Goal: Information Seeking & Learning: Learn about a topic

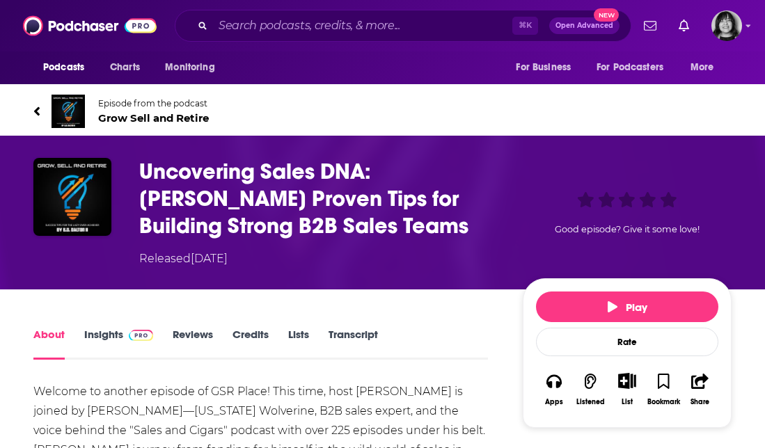
scroll to position [8, 0]
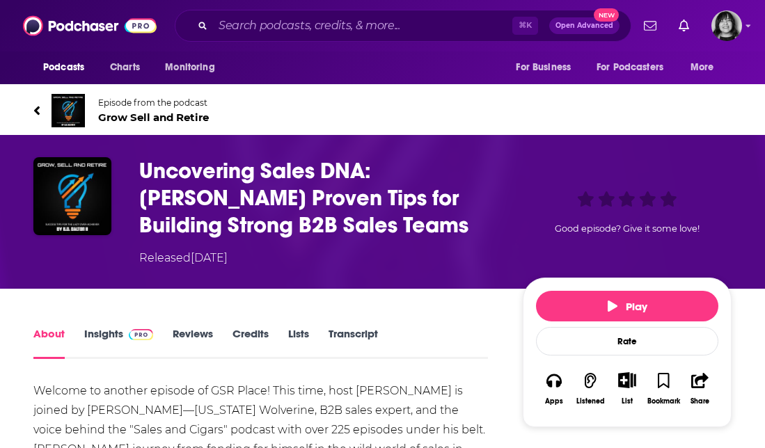
click at [97, 340] on link "Insights" at bounding box center [118, 343] width 69 height 32
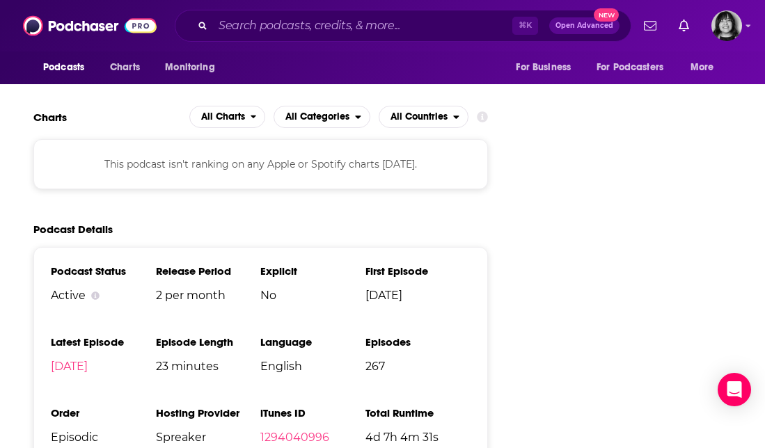
scroll to position [1768, 0]
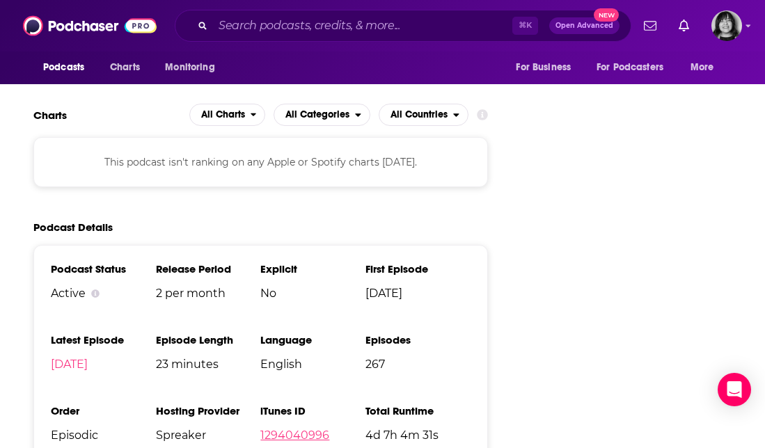
click at [305, 429] on link "1294040996" at bounding box center [294, 435] width 69 height 13
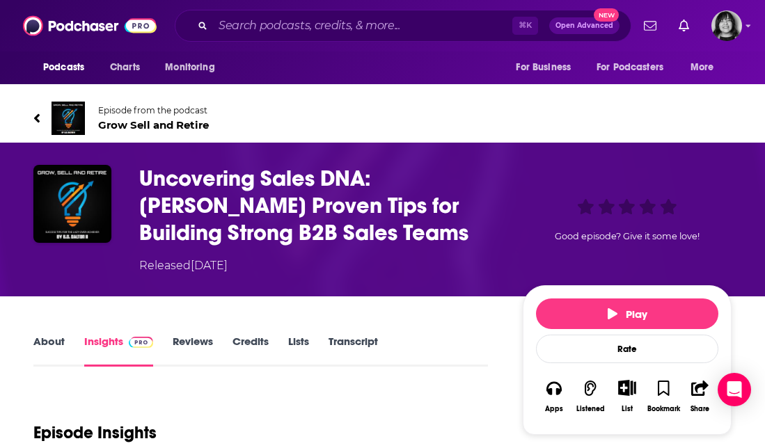
scroll to position [3, 0]
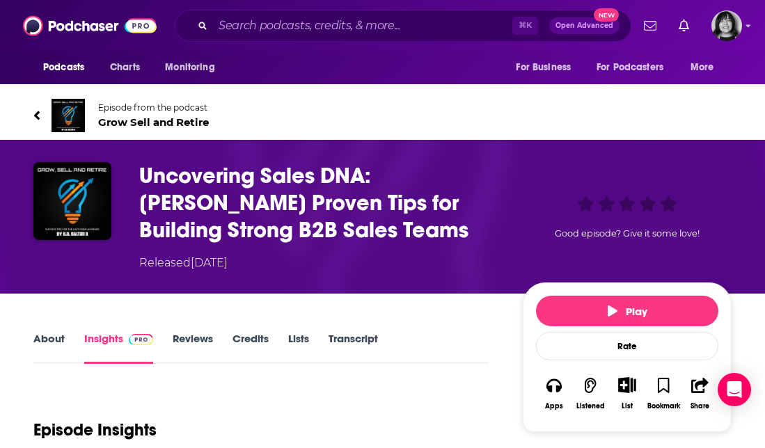
drag, startPoint x: 380, startPoint y: 226, endPoint x: 124, endPoint y: 182, distance: 260.0
click at [124, 182] on div "Uncovering Sales DNA: Walter Crosby’s Proven Tips for Building Strong B2B Sales…" at bounding box center [382, 216] width 698 height 109
copy div "Uncovering Sales DNA: Walter Crosby’s Proven Tips for Building Strong B2B Sales…"
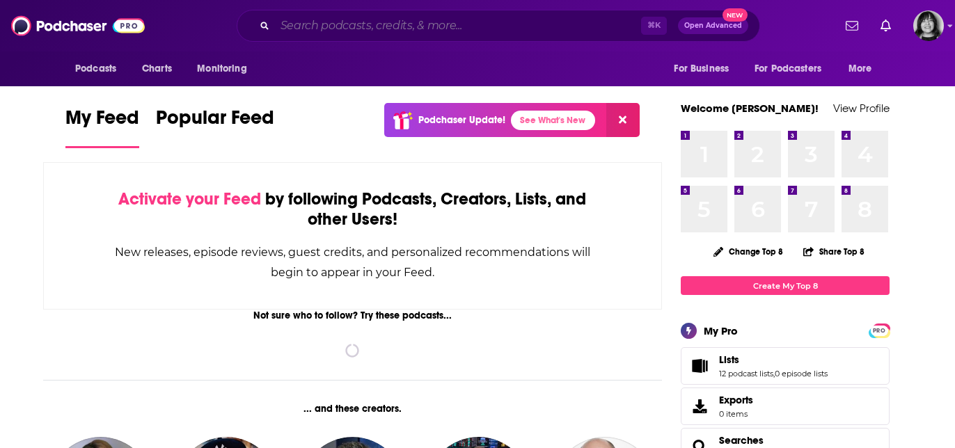
click at [615, 29] on input "Search podcasts, credits, & more..." at bounding box center [458, 26] width 366 height 22
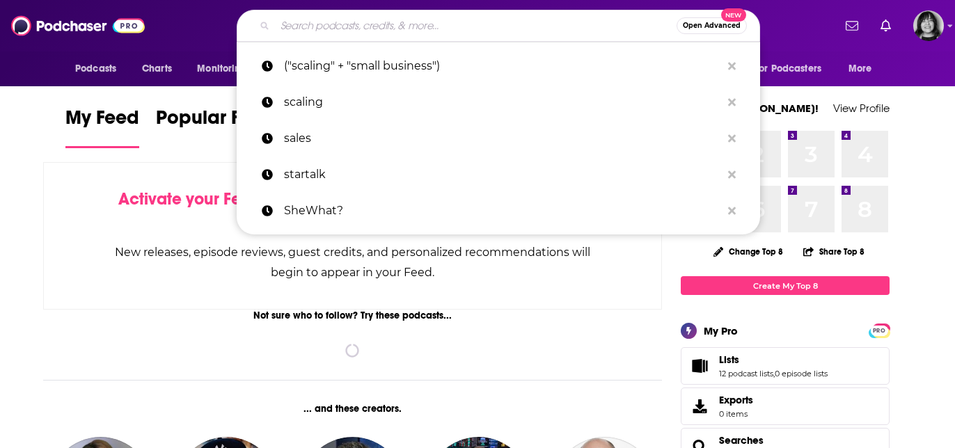
paste input "Scaling Up Success Podcast"
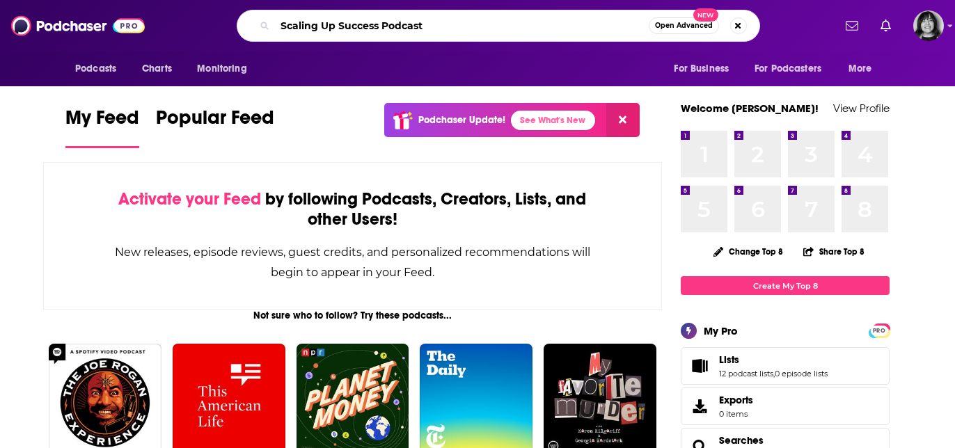
type input "Scaling Up Success Podcast"
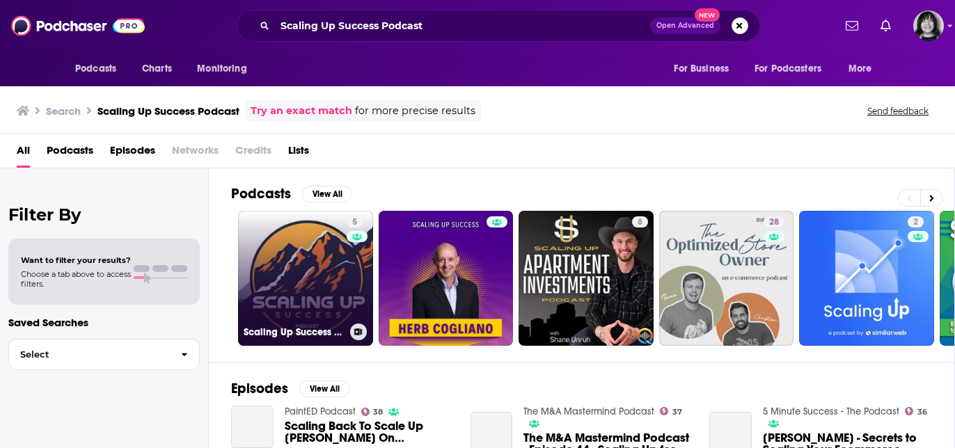
click at [322, 293] on link "5 Scaling Up Success Podcast" at bounding box center [305, 278] width 135 height 135
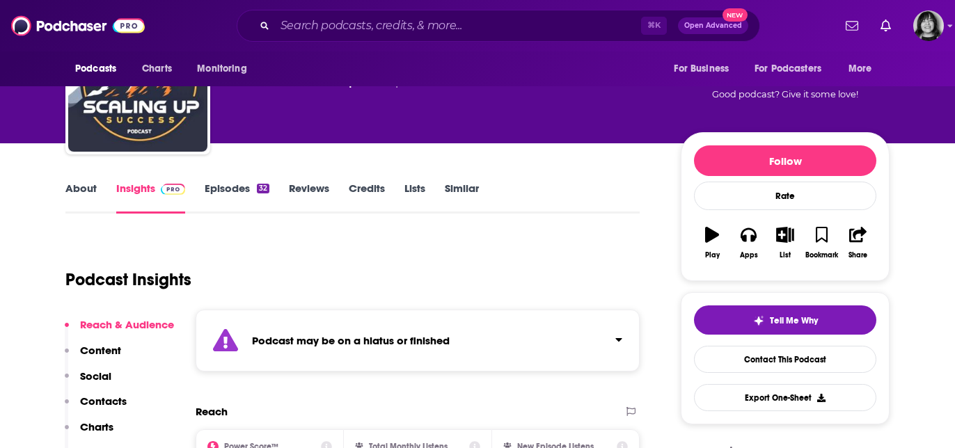
click at [316, 367] on div "Podcast may be on a hiatus or finished" at bounding box center [418, 341] width 444 height 62
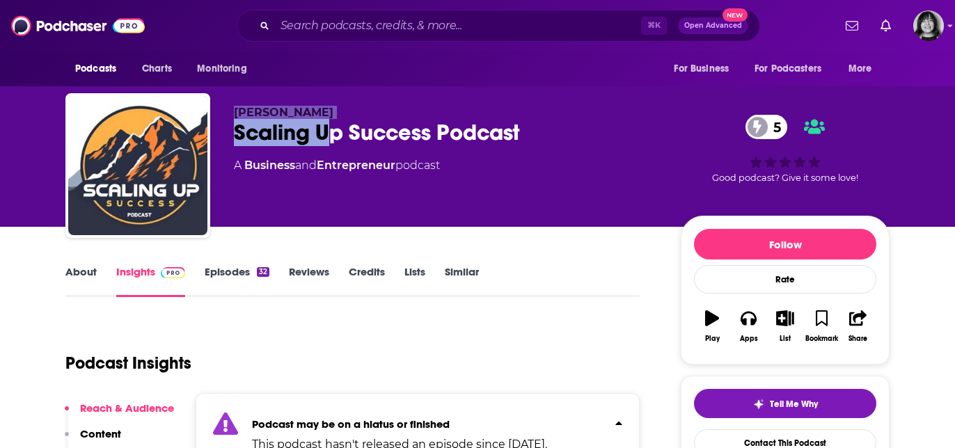
drag, startPoint x: 334, startPoint y: 119, endPoint x: 232, endPoint y: 113, distance: 101.8
click at [232, 113] on div "[PERSON_NAME] Scaling Up Success Podcast 5 A Business and Entrepreneur podcast …" at bounding box center [477, 168] width 824 height 150
click at [241, 107] on span "[PERSON_NAME]" at bounding box center [284, 112] width 100 height 13
drag, startPoint x: 329, startPoint y: 112, endPoint x: 236, endPoint y: 113, distance: 92.6
click at [236, 113] on p "[PERSON_NAME]" at bounding box center [446, 112] width 425 height 13
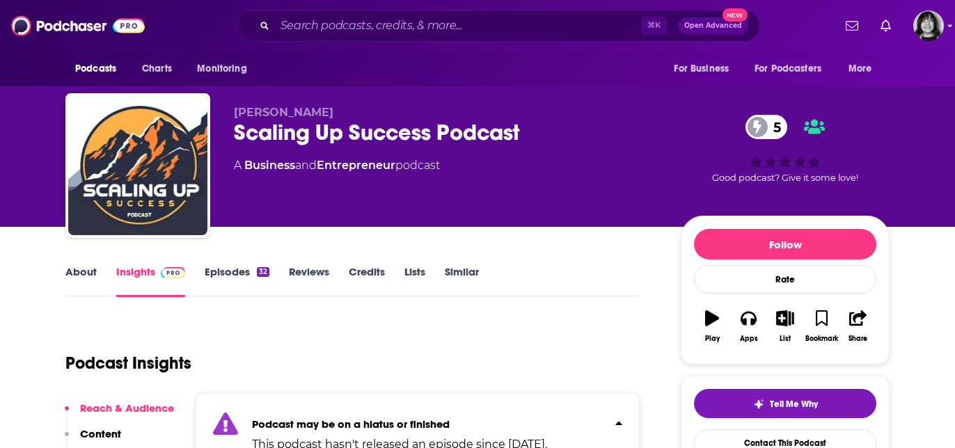
copy span "[PERSON_NAME]"
click at [80, 274] on link "About" at bounding box center [80, 281] width 31 height 32
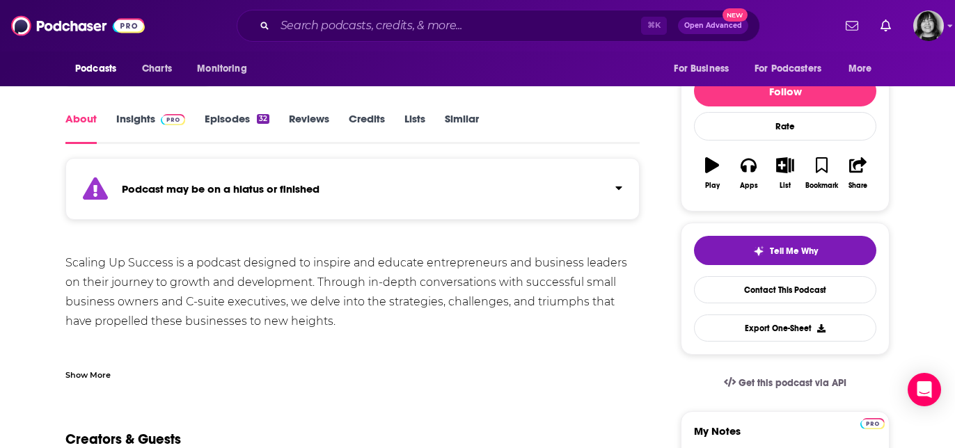
scroll to position [178, 0]
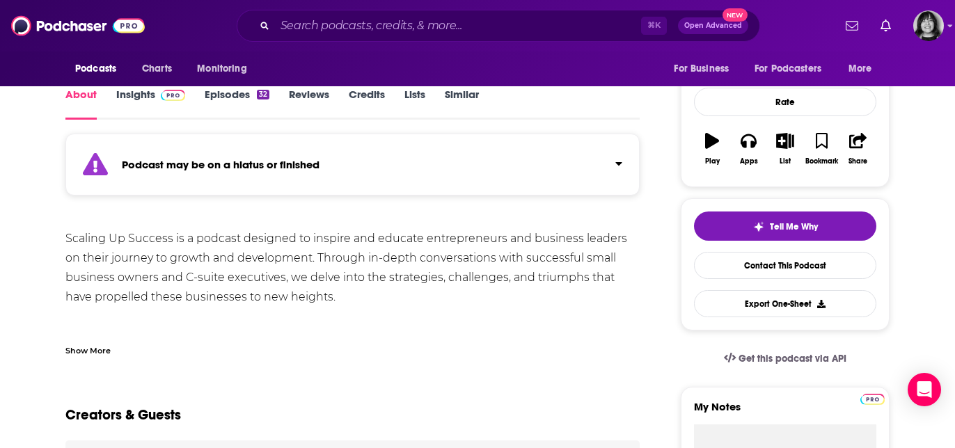
click at [99, 353] on div "Show More" at bounding box center [87, 349] width 45 height 13
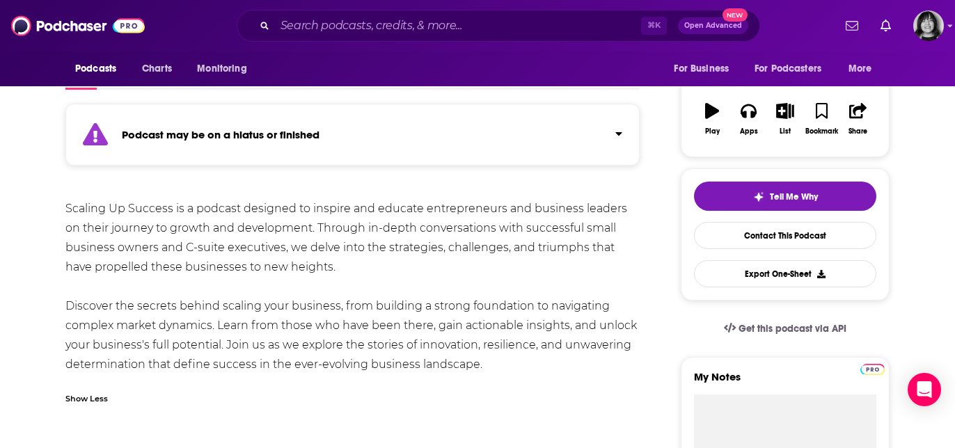
scroll to position [212, 0]
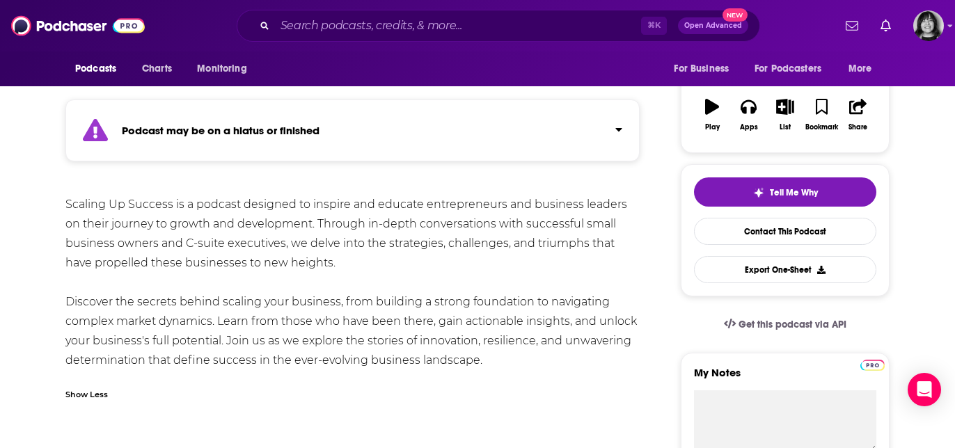
drag, startPoint x: 482, startPoint y: 358, endPoint x: 56, endPoint y: 210, distance: 450.4
copy div "Scaling Up Success is a podcast designed to inspire and educate entrepreneurs a…"
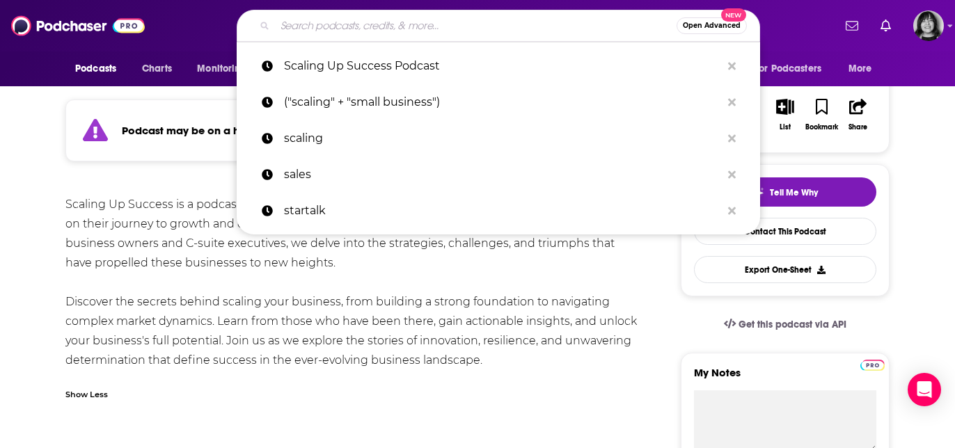
click at [504, 29] on input "Search podcasts, credits, & more..." at bounding box center [476, 26] width 402 height 22
paste input "That Entrepreneur Show"
type input "That Entrepreneur Show"
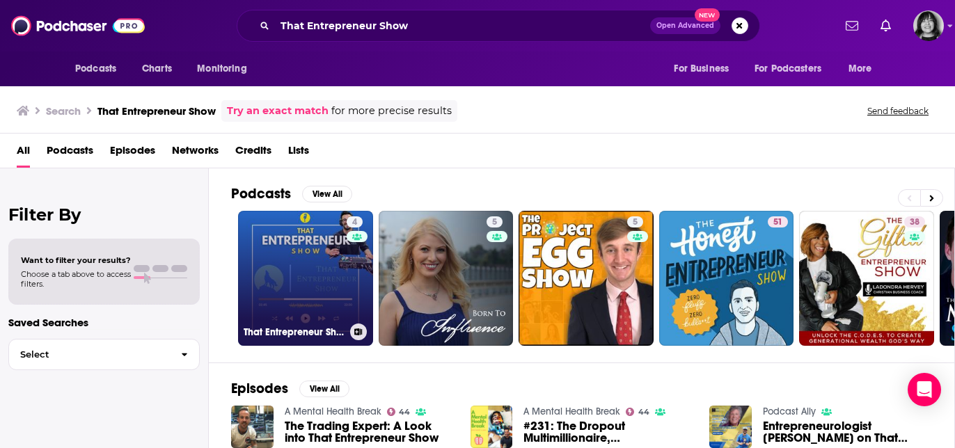
click at [317, 305] on link "4 That Entrepreneur Show" at bounding box center [305, 278] width 135 height 135
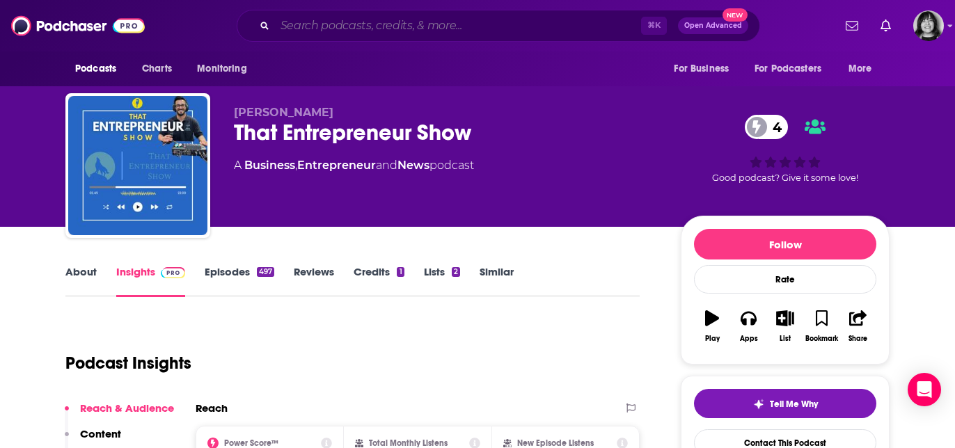
click at [515, 24] on input "Search podcasts, credits, & more..." at bounding box center [458, 26] width 366 height 22
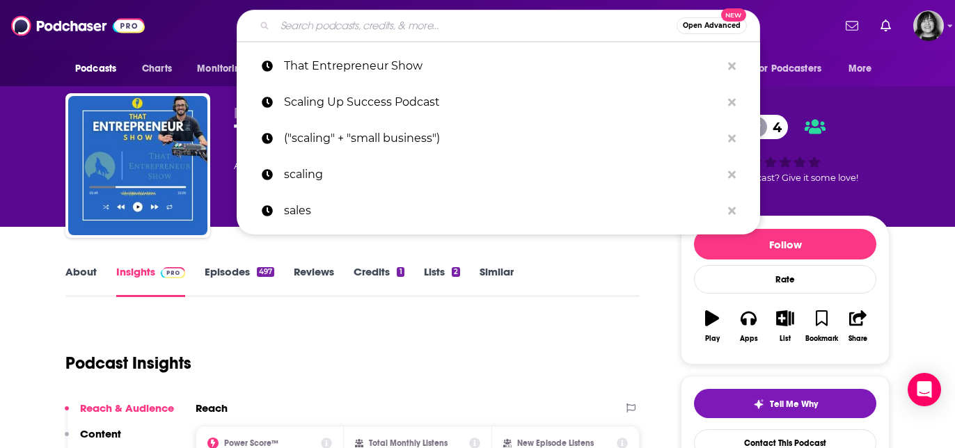
paste input "Shed Talk Podcast"
type input "Shed Talk Podcast"
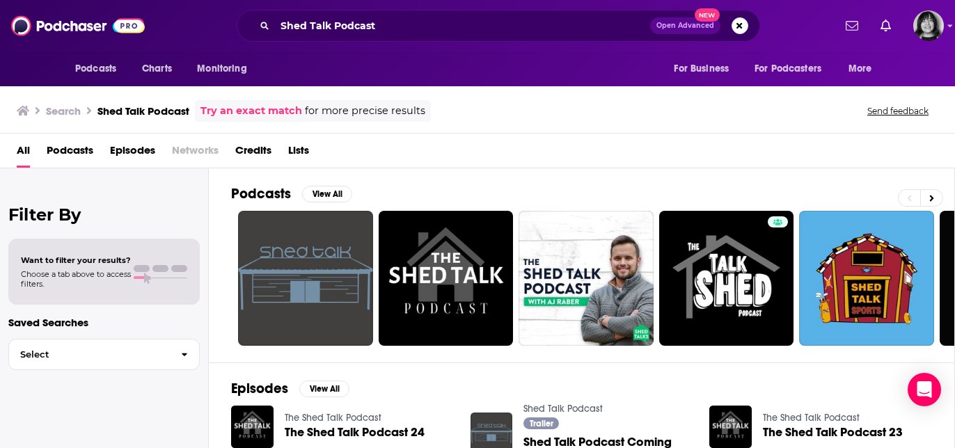
click at [325, 425] on div "The Shed Talk Podcast The Shed Talk Podcast 24" at bounding box center [355, 427] width 140 height 43
click at [400, 28] on input "Shed Talk Podcast" at bounding box center [462, 26] width 375 height 22
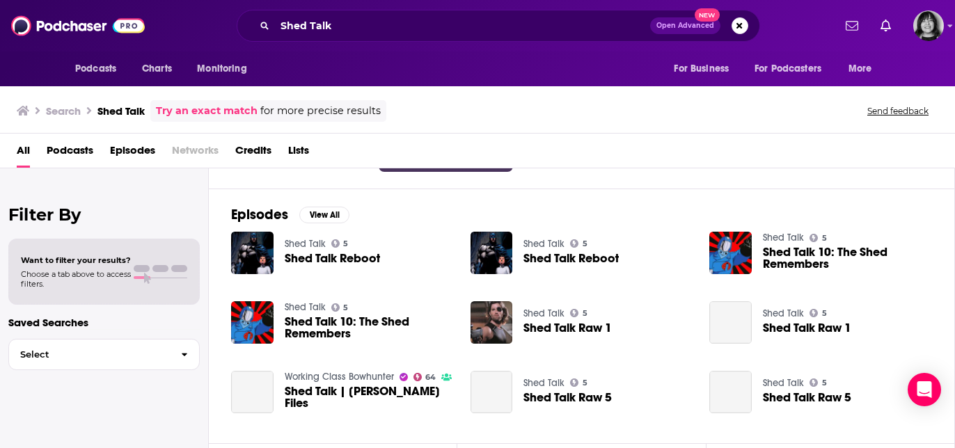
scroll to position [175, 0]
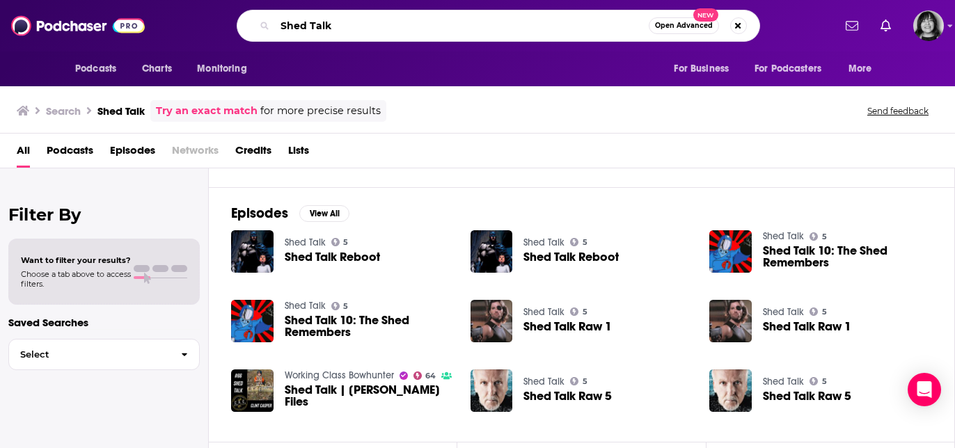
click at [454, 29] on input "Shed Talk" at bounding box center [462, 26] width 374 height 22
paste input "s with [PERSON_NAME]"
type input "Shed Talks with [PERSON_NAME]"
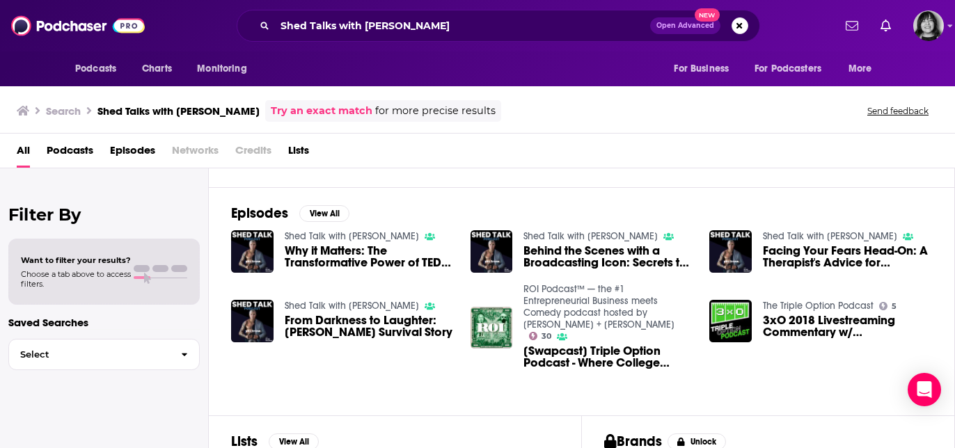
click at [313, 260] on span "Why it Matters: The Transformative Power of TEDx Talks" at bounding box center [369, 257] width 169 height 24
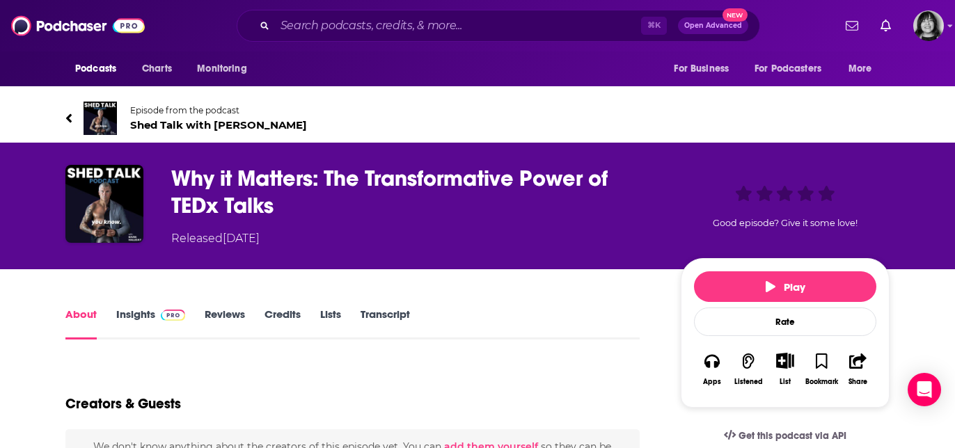
scroll to position [8, 0]
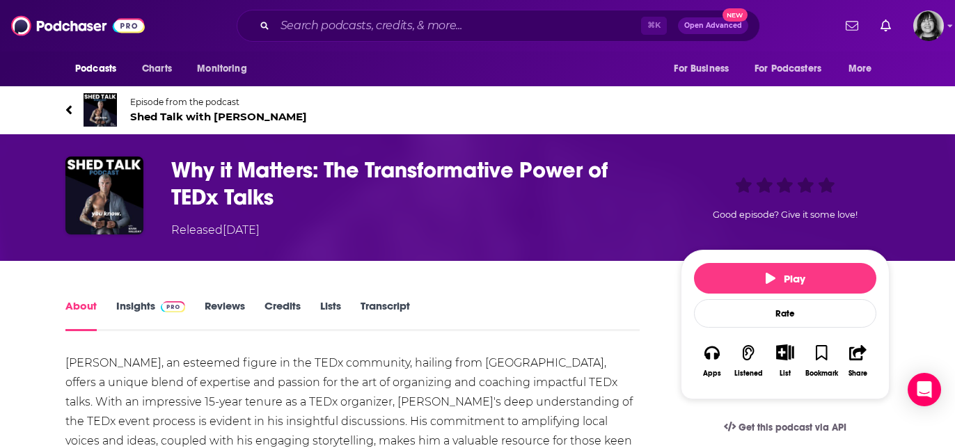
click at [238, 116] on span "Shed Talk with [PERSON_NAME]" at bounding box center [218, 116] width 177 height 13
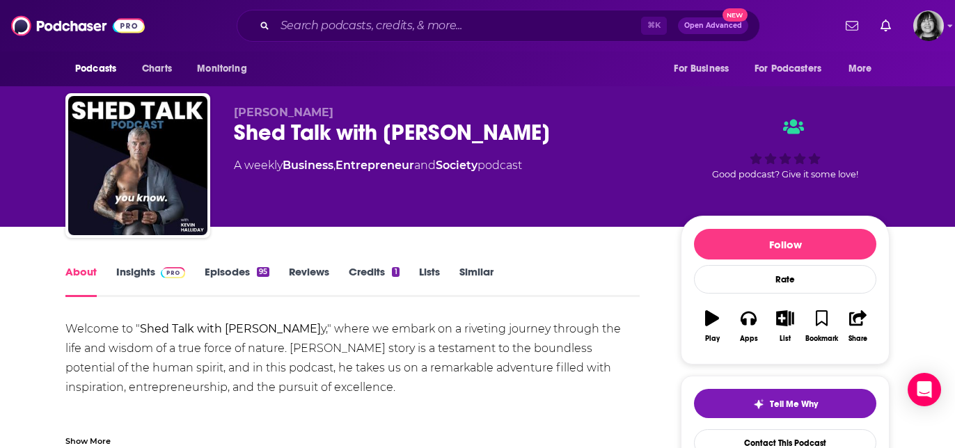
click at [135, 271] on link "Insights" at bounding box center [150, 281] width 69 height 32
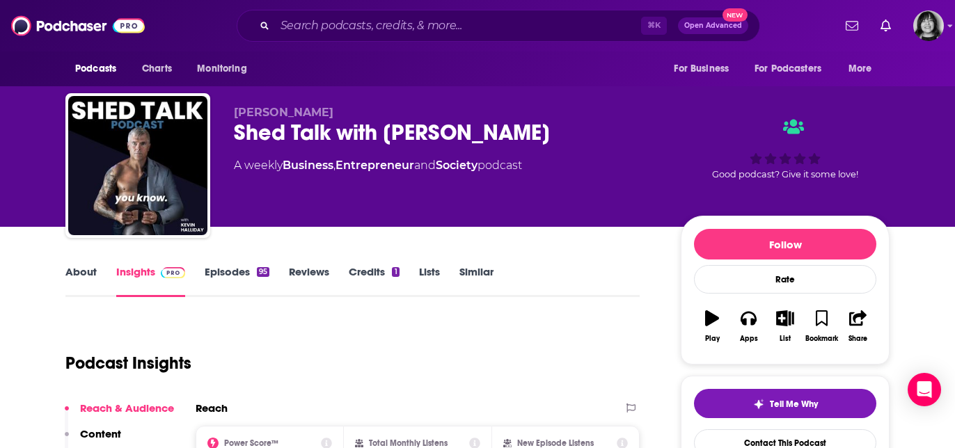
click at [457, 138] on div "Shed Talk with [PERSON_NAME]" at bounding box center [446, 132] width 425 height 27
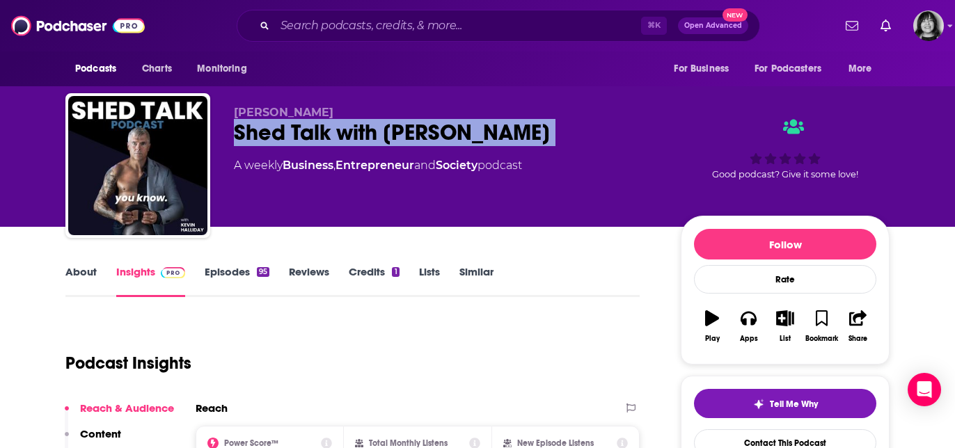
click at [457, 138] on div "Shed Talk with [PERSON_NAME]" at bounding box center [446, 132] width 425 height 27
copy div "Shed Talk with [PERSON_NAME]"
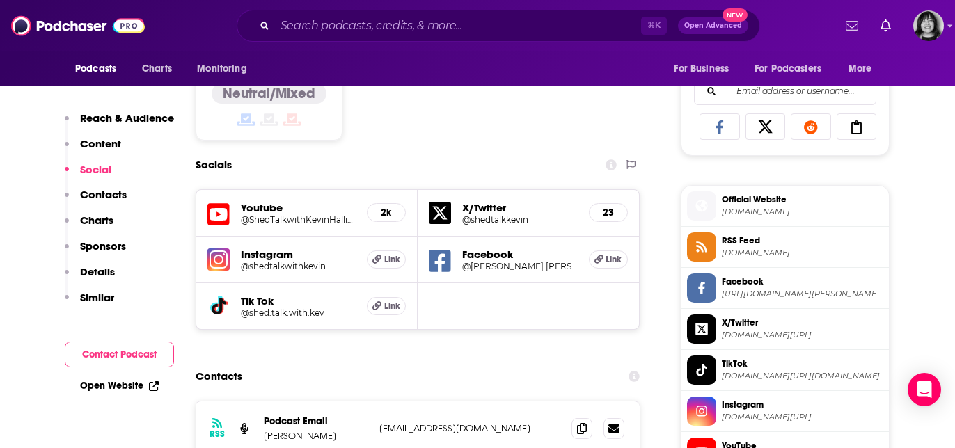
scroll to position [885, 0]
click at [219, 266] on img at bounding box center [218, 259] width 22 height 22
click at [436, 258] on icon at bounding box center [440, 260] width 22 height 22
click at [224, 313] on icon at bounding box center [219, 305] width 15 height 17
